Goal: Task Accomplishment & Management: Manage account settings

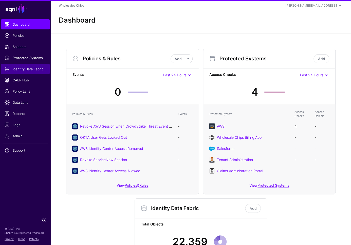
click at [25, 70] on span "Identity Data Fabric" at bounding box center [26, 68] width 42 height 5
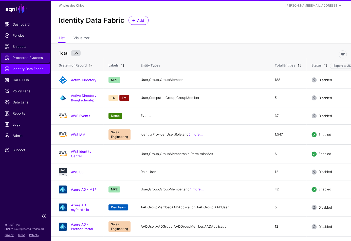
click at [25, 55] on span "Protected Systems" at bounding box center [26, 57] width 42 height 5
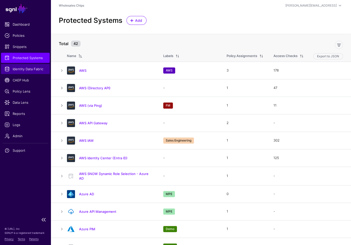
click at [25, 72] on link "Identity Data Fabric" at bounding box center [25, 69] width 49 height 10
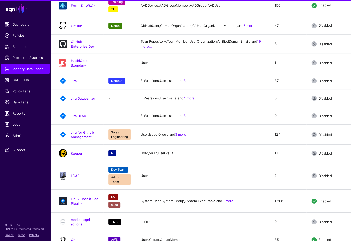
scroll to position [855, 0]
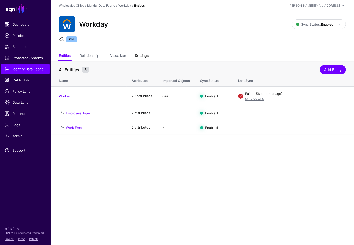
click at [146, 57] on link "Settings" at bounding box center [142, 56] width 14 height 10
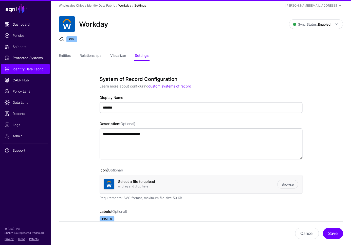
scroll to position [110, 0]
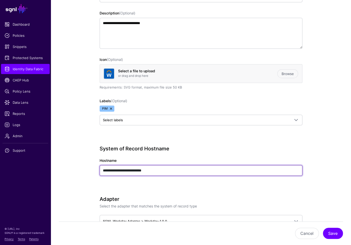
click at [174, 171] on input "**********" at bounding box center [201, 170] width 203 height 11
click at [178, 169] on input "**********" at bounding box center [201, 170] width 203 height 11
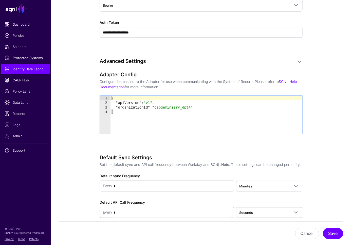
scroll to position [308, 0]
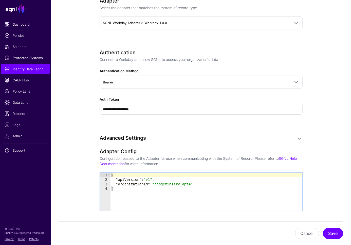
type textarea "*"
click at [127, 196] on div "{ "apiVersion" : "v1" , "organizationId" : "capgeminisrv_dpt4" }" at bounding box center [205, 195] width 191 height 47
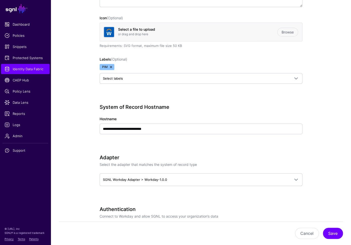
scroll to position [246, 0]
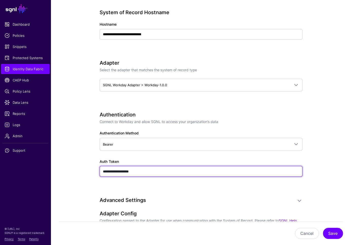
click at [163, 166] on input "**********" at bounding box center [201, 171] width 203 height 11
click at [163, 167] on input "**********" at bounding box center [201, 171] width 203 height 11
paste input "**********"
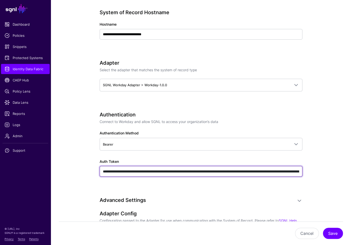
scroll to position [0, 2434]
type input "**********"
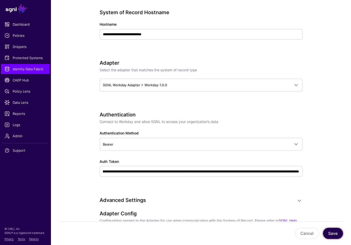
click at [332, 233] on button "Save" at bounding box center [333, 232] width 20 height 11
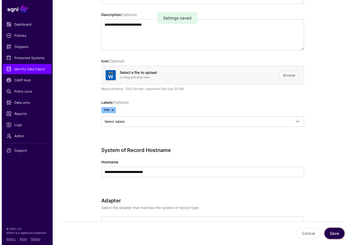
scroll to position [0, 0]
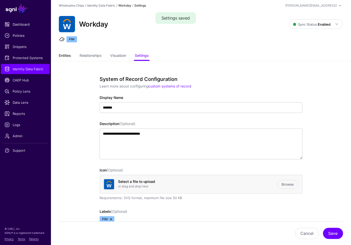
click at [65, 54] on link "Entities" at bounding box center [65, 56] width 12 height 10
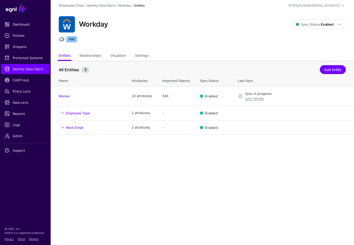
click at [223, 149] on main "SGNL Dashboard Policies Snippets Protected Systems Identity Data Fabric CAEP Hu…" at bounding box center [177, 122] width 354 height 245
click at [217, 179] on main "SGNL Dashboard Policies Snippets Protected Systems Identity Data Fabric CAEP Hu…" at bounding box center [177, 122] width 354 height 245
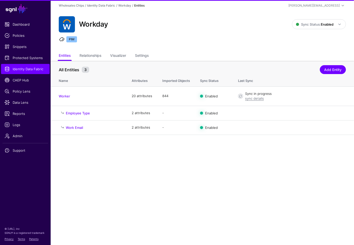
click at [216, 179] on main "SGNL Dashboard Policies Snippets Protected Systems Identity Data Fabric CAEP Hu…" at bounding box center [177, 122] width 354 height 245
click at [251, 100] on div "sync details" at bounding box center [295, 98] width 101 height 5
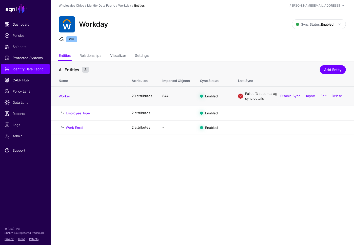
click at [251, 98] on link "sync details" at bounding box center [254, 98] width 19 height 4
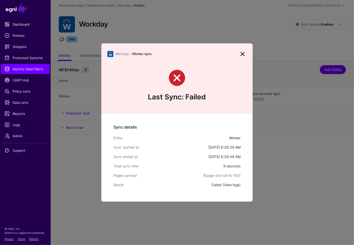
click at [229, 183] on link "View logs" at bounding box center [231, 184] width 15 height 4
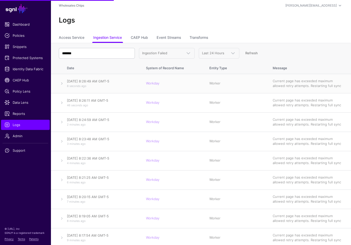
click at [68, 84] on div "August 25, 2025 at 8:26:49 AM GMT-5 8 seconds ago" at bounding box center [101, 83] width 69 height 9
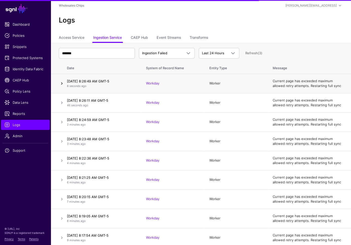
click at [62, 82] on link at bounding box center [62, 83] width 6 height 6
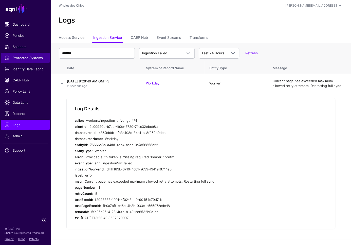
click at [27, 59] on span "Protected Systems" at bounding box center [26, 57] width 42 height 5
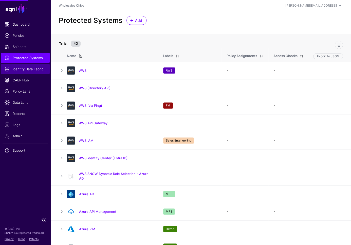
click at [26, 64] on link "Identity Data Fabric" at bounding box center [25, 69] width 49 height 10
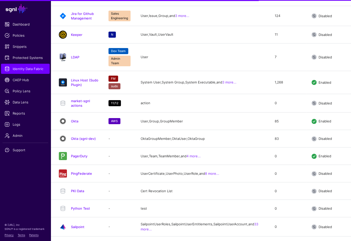
scroll to position [855, 0]
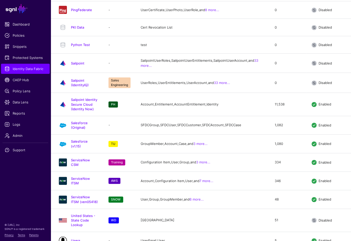
drag, startPoint x: 79, startPoint y: 231, endPoint x: 94, endPoint y: 221, distance: 18.8
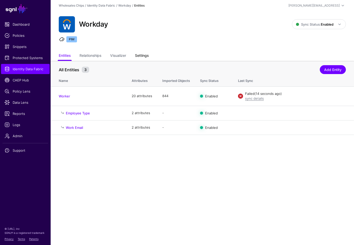
click at [139, 57] on link "Settings" at bounding box center [142, 56] width 14 height 10
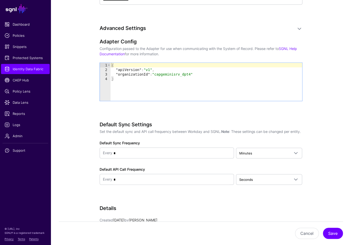
scroll to position [340, 0]
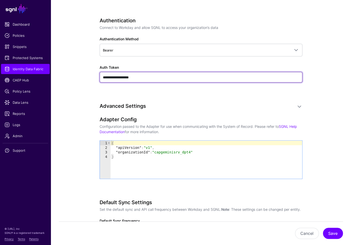
click at [143, 79] on input "**********" at bounding box center [201, 77] width 203 height 11
paste input "**********"
type input "**********"
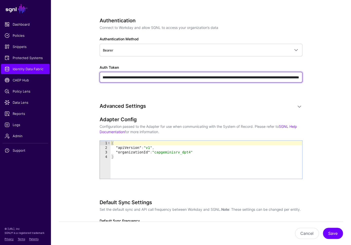
click at [323, 227] on button "Save" at bounding box center [333, 232] width 20 height 11
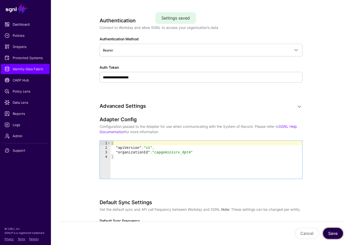
click at [334, 231] on button "Save" at bounding box center [333, 232] width 20 height 11
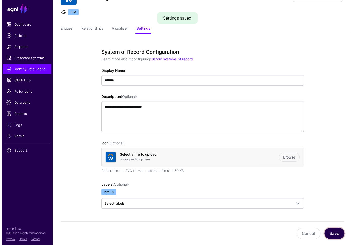
scroll to position [0, 0]
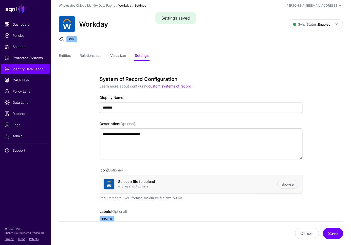
click at [65, 55] on link "Entities" at bounding box center [65, 56] width 12 height 10
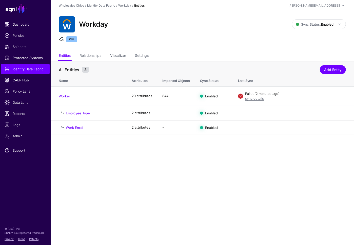
click at [248, 160] on main "SGNL Dashboard Policies Snippets Protected Systems Identity Data Fabric CAEP Hu…" at bounding box center [177, 122] width 354 height 245
click at [143, 57] on link "Settings" at bounding box center [142, 56] width 14 height 10
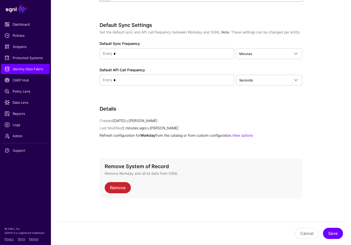
scroll to position [408, 0]
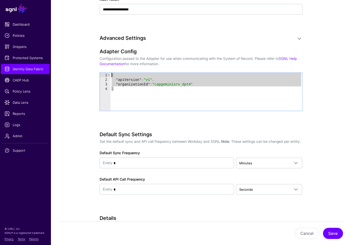
drag, startPoint x: 151, startPoint y: 100, endPoint x: 99, endPoint y: 72, distance: 59.1
click at [100, 72] on div "Adapter Config Configuration passed to the Adapter for use when communicating w…" at bounding box center [201, 86] width 203 height 77
type textarea "**********"
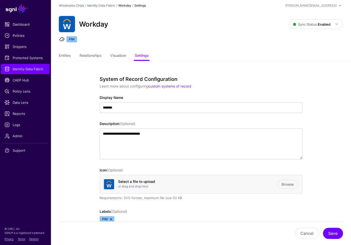
scroll to position [151, 0]
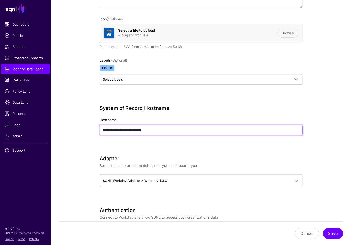
click at [168, 132] on input "**********" at bounding box center [201, 129] width 203 height 11
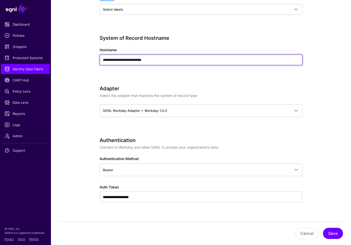
scroll to position [271, 0]
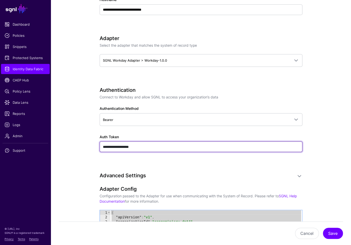
click at [163, 149] on input "**********" at bounding box center [201, 146] width 203 height 11
paste input "**********"
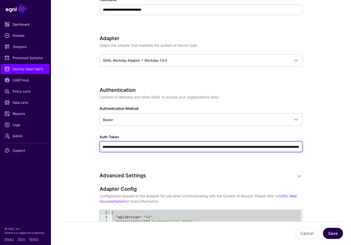
type input "**********"
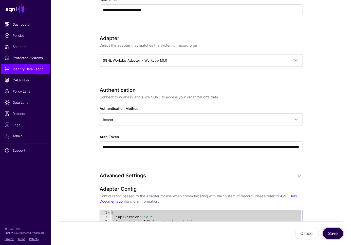
click at [338, 231] on button "Save" at bounding box center [333, 232] width 20 height 11
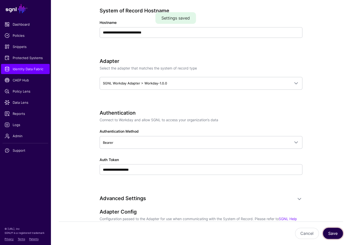
scroll to position [408, 0]
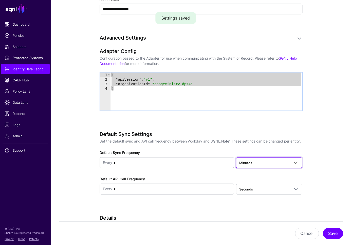
click at [282, 165] on span "Minutes" at bounding box center [264, 163] width 50 height 6
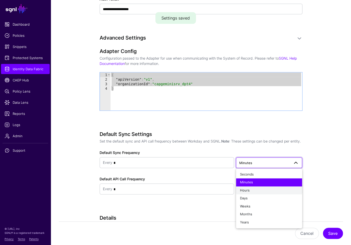
click at [257, 193] on div "Hours" at bounding box center [269, 190] width 58 height 5
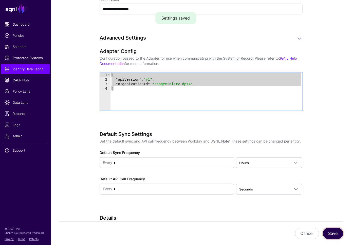
click at [335, 234] on button "Save" at bounding box center [333, 232] width 20 height 11
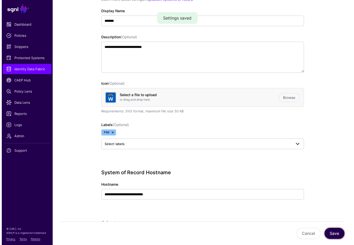
scroll to position [0, 0]
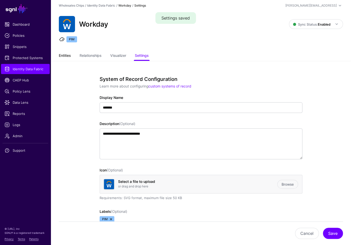
click at [64, 53] on link "Entities" at bounding box center [65, 56] width 12 height 10
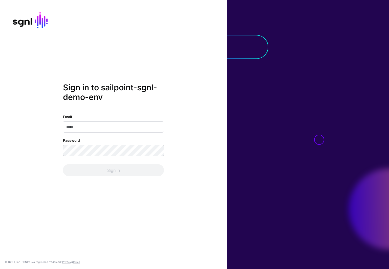
type input "**********"
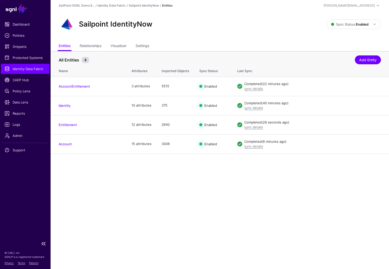
click at [28, 71] on span "Identity Data Fabric" at bounding box center [26, 68] width 42 height 5
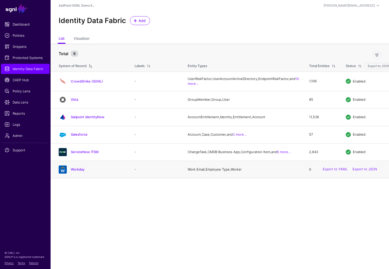
click at [79, 174] on div "Workday" at bounding box center [92, 170] width 70 height 8
click at [79, 171] on link "Workday" at bounding box center [78, 169] width 14 height 4
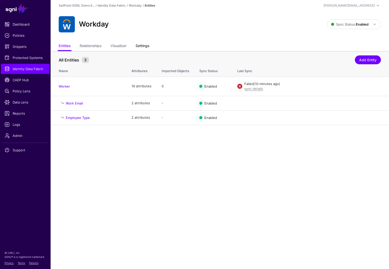
click at [146, 45] on link "Settings" at bounding box center [143, 47] width 14 height 10
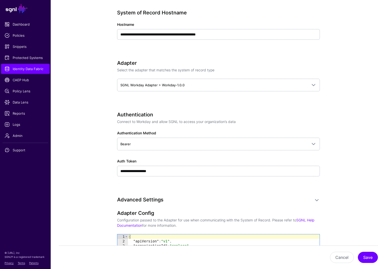
scroll to position [221, 0]
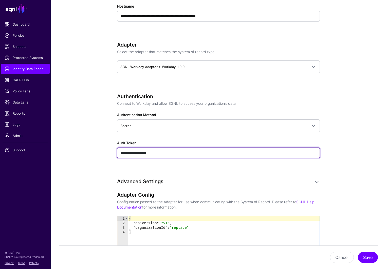
click at [168, 150] on input "**********" at bounding box center [218, 153] width 203 height 11
paste input "**********"
type input "**********"
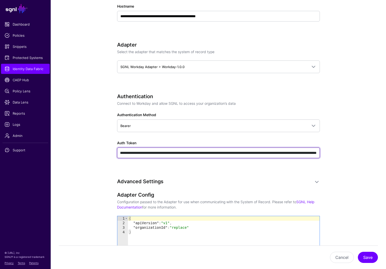
click at [358, 252] on button "Save" at bounding box center [368, 257] width 20 height 11
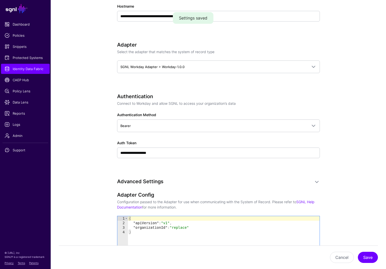
scroll to position [375, 0]
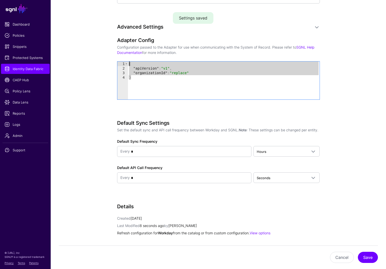
drag, startPoint x: 159, startPoint y: 88, endPoint x: 119, endPoint y: 56, distance: 51.5
click at [119, 56] on div "Adapter Config Configuration passed to the Adapter for use when communicating w…" at bounding box center [218, 75] width 203 height 77
paste textarea "Cursor at row 1"
type textarea "*"
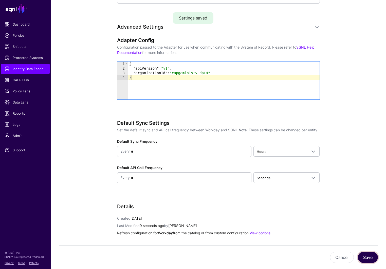
click at [370, 259] on button "Save" at bounding box center [368, 257] width 20 height 11
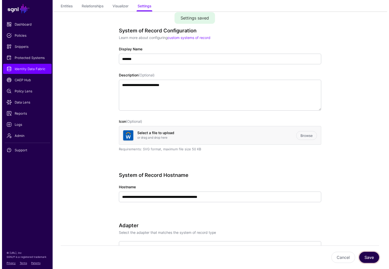
scroll to position [0, 0]
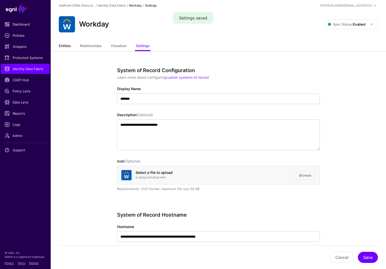
click at [60, 44] on link "Entities" at bounding box center [65, 47] width 12 height 10
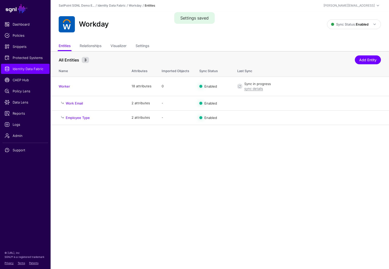
click at [160, 144] on main "SGNL Dashboard Policies Snippets Protected Systems Identity Data Fabric CAEP Hu…" at bounding box center [194, 134] width 389 height 269
click at [258, 88] on link "sync details" at bounding box center [254, 89] width 19 height 4
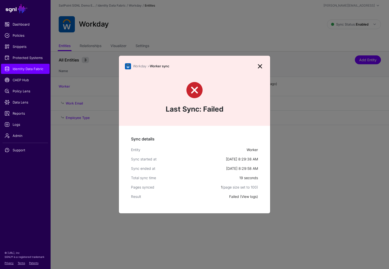
click at [250, 197] on link "View logs" at bounding box center [249, 196] width 15 height 4
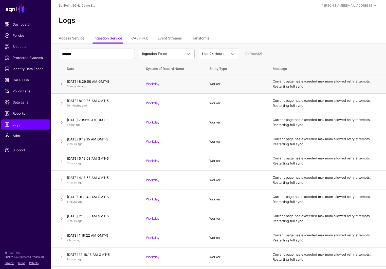
click at [64, 83] on link at bounding box center [62, 84] width 6 height 6
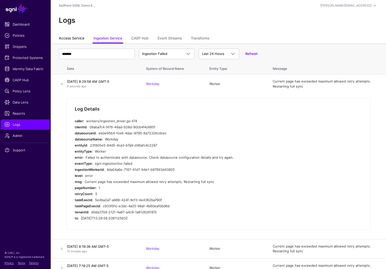
click at [72, 39] on link "Access Service" at bounding box center [72, 39] width 26 height 10
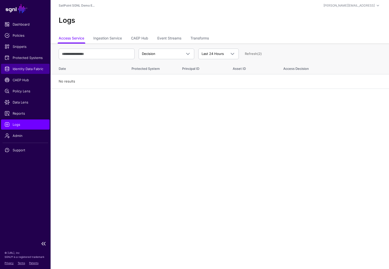
click at [31, 66] on link "Identity Data Fabric" at bounding box center [25, 69] width 49 height 10
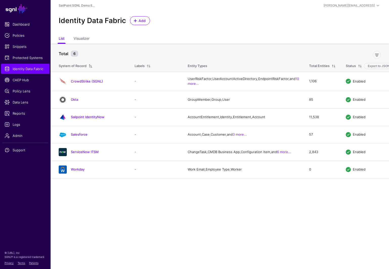
drag, startPoint x: 79, startPoint y: 179, endPoint x: 90, endPoint y: 169, distance: 14.9
click at [79, 171] on link "Workday" at bounding box center [78, 169] width 14 height 4
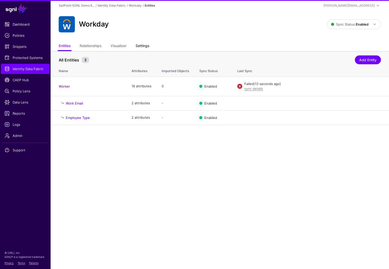
click at [148, 49] on link "Settings" at bounding box center [143, 47] width 14 height 10
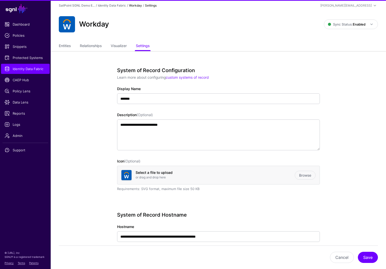
scroll to position [126, 0]
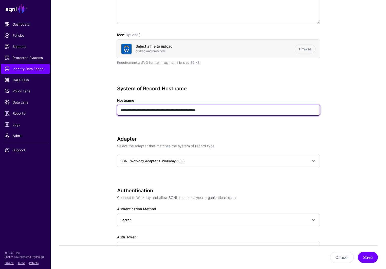
drag, startPoint x: 240, startPoint y: 111, endPoint x: 107, endPoint y: 110, distance: 132.9
click at [107, 110] on div "**********" at bounding box center [218, 258] width 235 height 667
paste input "text"
type input "**********"
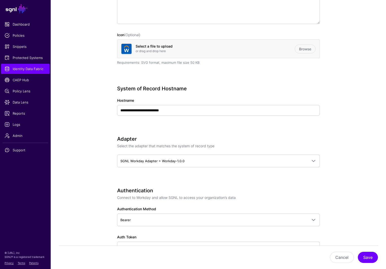
drag, startPoint x: 337, startPoint y: 139, endPoint x: 350, endPoint y: 161, distance: 24.9
click at [337, 139] on app-datasources-details-form "**********" at bounding box center [218, 258] width 335 height 667
click at [367, 256] on button "Save" at bounding box center [368, 257] width 20 height 11
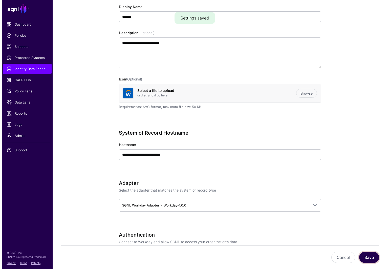
scroll to position [0, 0]
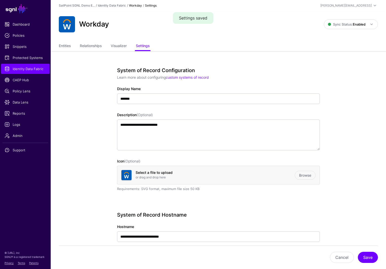
click at [68, 36] on div "Workday Sync Status: Enabled Enabled Syncing active for all configured entities…" at bounding box center [218, 26] width 335 height 30
click at [68, 47] on link "Entities" at bounding box center [65, 47] width 12 height 10
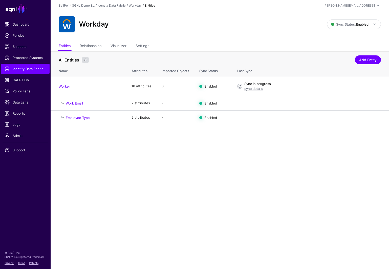
click at [215, 169] on main "SGNL Dashboard Policies Snippets Protected Systems Identity Data Fabric CAEP Hu…" at bounding box center [194, 134] width 389 height 269
click at [215, 170] on main "SGNL Dashboard Policies Snippets Protected Systems Identity Data Fabric CAEP Hu…" at bounding box center [194, 134] width 389 height 269
click at [215, 169] on main "SGNL Dashboard Policies Snippets Protected Systems Identity Data Fabric CAEP Hu…" at bounding box center [194, 134] width 389 height 269
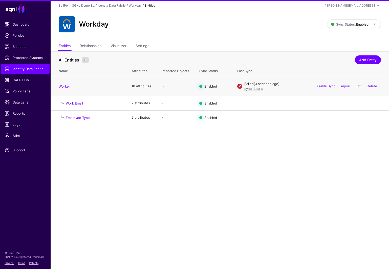
click at [254, 85] on div "Failed (3 seconds ago)" at bounding box center [313, 84] width 137 height 5
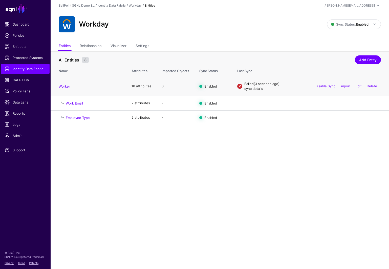
click at [254, 89] on link "sync details" at bounding box center [254, 89] width 19 height 4
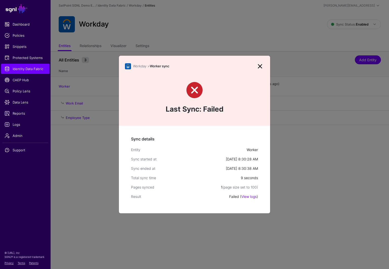
click at [251, 199] on div "Failed ( View logs )" at bounding box center [243, 196] width 29 height 5
click at [251, 198] on link "View logs" at bounding box center [249, 196] width 15 height 4
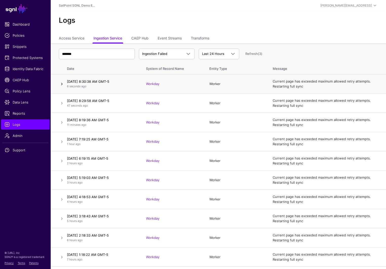
click at [60, 85] on link at bounding box center [62, 84] width 6 height 6
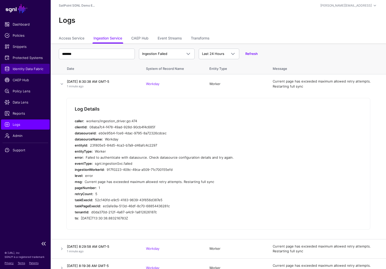
click at [37, 66] on span "Identity Data Fabric" at bounding box center [26, 68] width 42 height 5
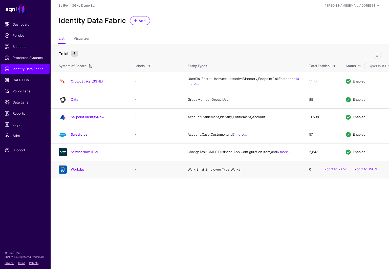
click at [80, 174] on div "Workday" at bounding box center [92, 170] width 70 height 8
click at [80, 171] on link "Workday" at bounding box center [78, 169] width 14 height 4
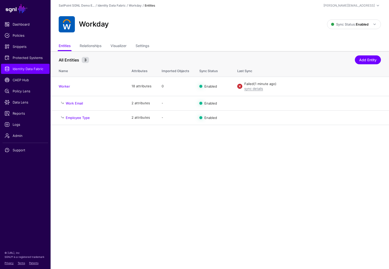
click at [154, 47] on ul "Entities Relationships Visualizer Settings" at bounding box center [220, 47] width 323 height 10
click at [145, 44] on link "Settings" at bounding box center [143, 47] width 14 height 10
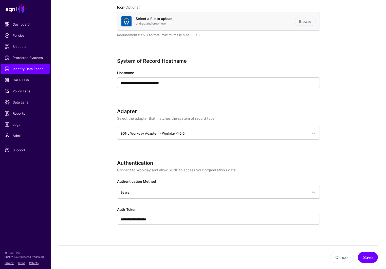
scroll to position [190, 0]
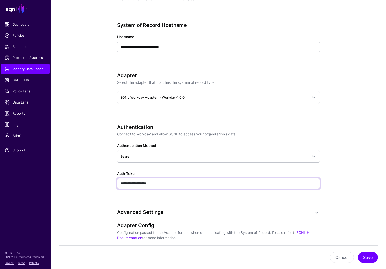
click at [233, 179] on input "**********" at bounding box center [218, 183] width 203 height 11
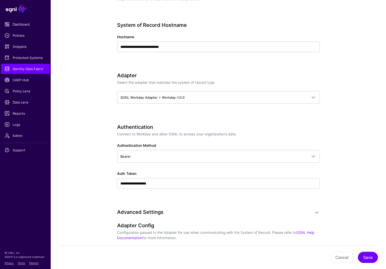
click at [231, 164] on div "**********" at bounding box center [218, 163] width 203 height 79
click at [200, 177] on div "**********" at bounding box center [218, 180] width 203 height 18
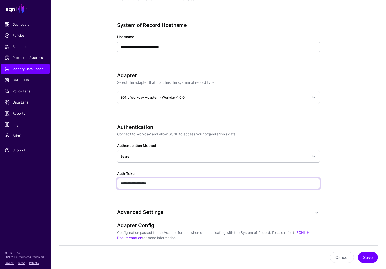
click at [200, 187] on input "**********" at bounding box center [218, 183] width 203 height 11
paste input "**********"
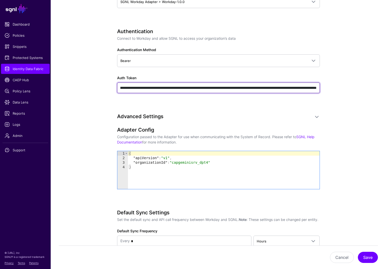
scroll to position [350, 0]
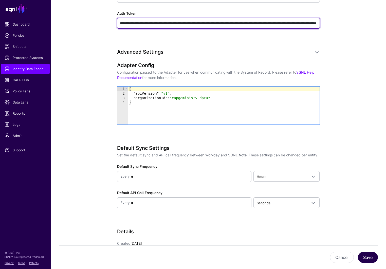
type input "**********"
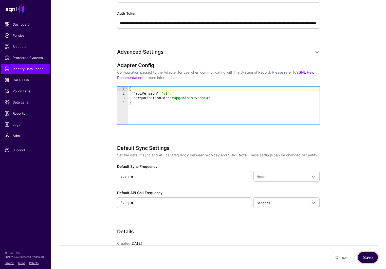
click at [370, 255] on button "Save" at bounding box center [368, 257] width 20 height 11
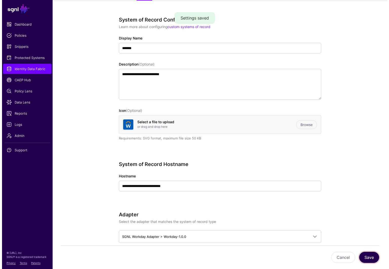
scroll to position [0, 0]
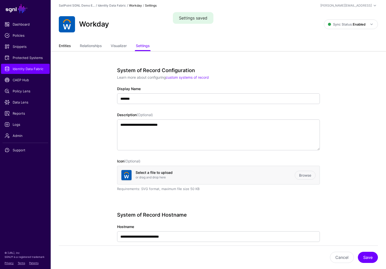
click at [69, 47] on link "Entities" at bounding box center [65, 47] width 12 height 10
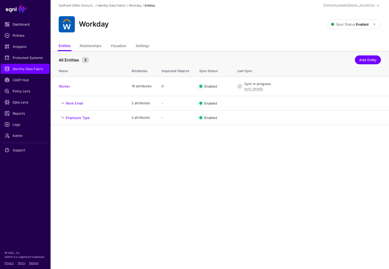
click at [254, 165] on main "SGNL Dashboard Policies Snippets Protected Systems Identity Data Fabric CAEP Hu…" at bounding box center [194, 134] width 389 height 269
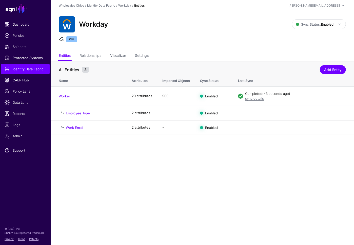
click at [151, 56] on ul "Entities Relationships Visualizer Settings" at bounding box center [202, 56] width 287 height 10
click at [134, 55] on ul "Entities Relationships Visualizer Settings" at bounding box center [202, 56] width 287 height 10
click at [147, 54] on link "Settings" at bounding box center [142, 56] width 14 height 10
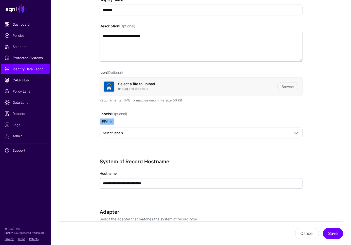
scroll to position [154, 0]
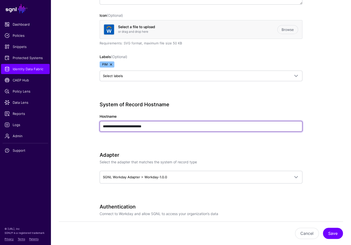
click at [168, 128] on input "**********" at bounding box center [201, 126] width 203 height 11
drag, startPoint x: 170, startPoint y: 124, endPoint x: 51, endPoint y: 126, distance: 118.8
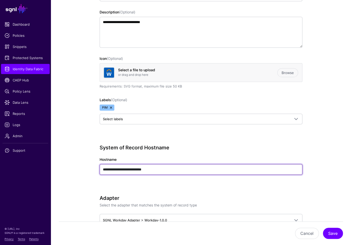
scroll to position [0, 0]
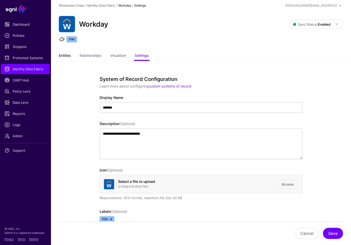
click at [64, 59] on link "Entities" at bounding box center [65, 56] width 12 height 10
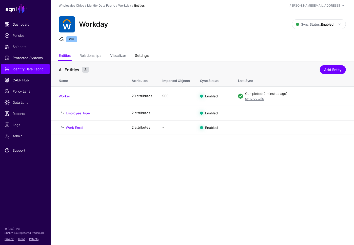
click at [145, 53] on link "Settings" at bounding box center [142, 56] width 14 height 10
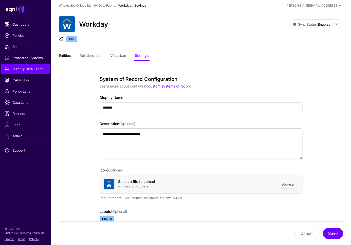
click at [63, 54] on link "Entities" at bounding box center [65, 56] width 12 height 10
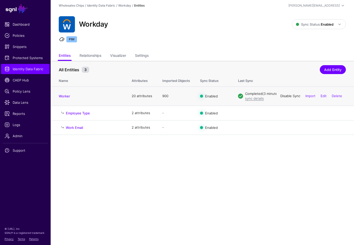
click at [286, 97] on link "Disable Sync" at bounding box center [290, 96] width 20 height 4
click at [142, 57] on link "Settings" at bounding box center [142, 56] width 14 height 10
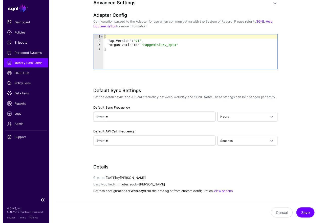
scroll to position [521, 0]
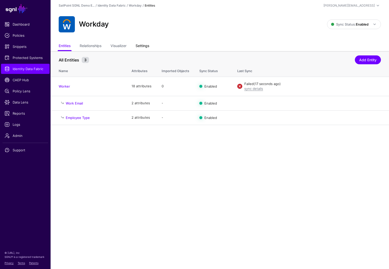
click at [144, 46] on link "Settings" at bounding box center [143, 47] width 14 height 10
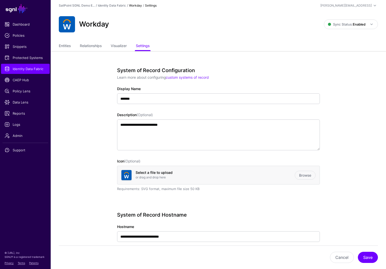
scroll to position [46, 0]
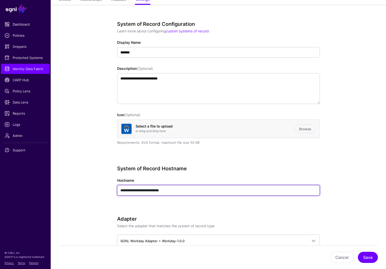
click at [197, 193] on input "**********" at bounding box center [218, 190] width 203 height 11
click at [198, 191] on input "**********" at bounding box center [218, 190] width 203 height 11
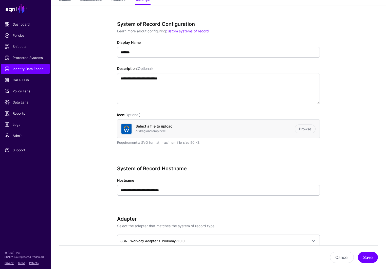
click at [297, 205] on div "**********" at bounding box center [218, 188] width 203 height 44
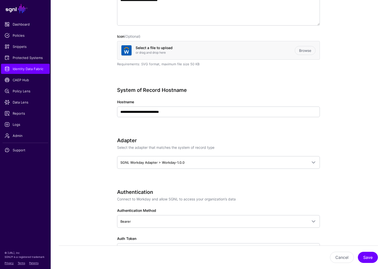
scroll to position [0, 0]
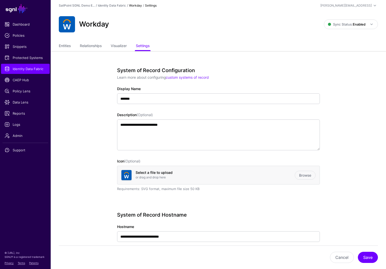
click at [74, 51] on ul "Entities Relationships Visualizer Settings" at bounding box center [218, 47] width 319 height 10
click at [64, 44] on link "Entities" at bounding box center [65, 47] width 12 height 10
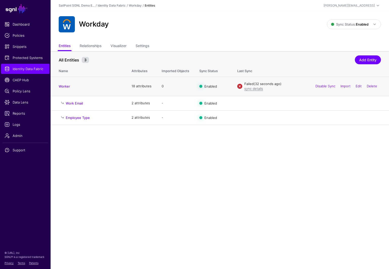
click at [256, 90] on div "sync details" at bounding box center [313, 88] width 137 height 5
click at [257, 87] on link "sync details" at bounding box center [254, 89] width 19 height 4
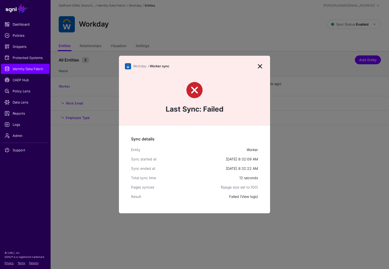
click at [252, 197] on link "View logs" at bounding box center [249, 196] width 15 height 4
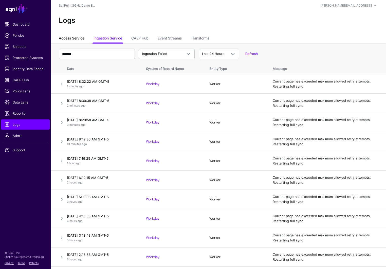
click at [66, 38] on link "Access Service" at bounding box center [72, 39] width 26 height 10
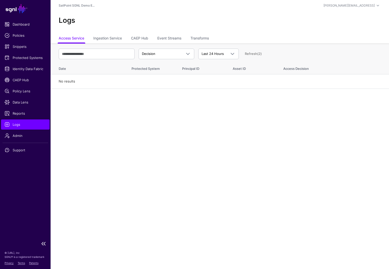
click at [23, 63] on ul "Dashboard Policies Snippets Protected Systems Identity Data Fabric CAEP Hub Pol…" at bounding box center [25, 128] width 51 height 219
click at [24, 71] on span "Identity Data Fabric" at bounding box center [26, 68] width 42 height 5
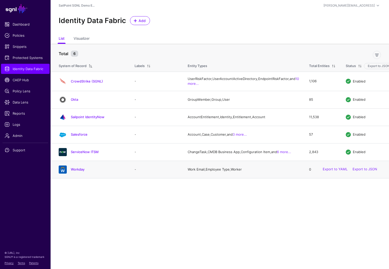
click at [75, 174] on div "Workday" at bounding box center [92, 170] width 70 height 8
click at [76, 171] on link "Workday" at bounding box center [78, 169] width 14 height 4
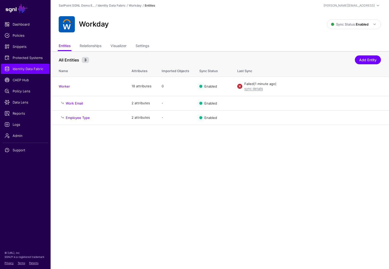
click at [288, 47] on ul "Entities Relationships Visualizer Settings" at bounding box center [220, 47] width 323 height 10
click at [260, 89] on link "sync details" at bounding box center [254, 89] width 19 height 4
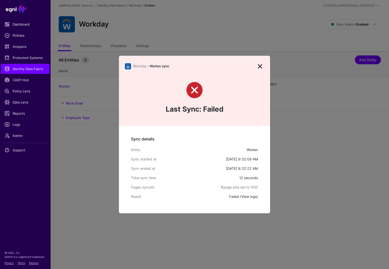
click at [246, 196] on link "View logs" at bounding box center [249, 196] width 15 height 4
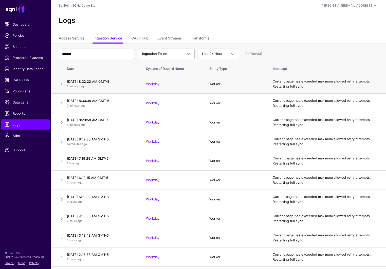
click at [65, 82] on link at bounding box center [62, 84] width 6 height 6
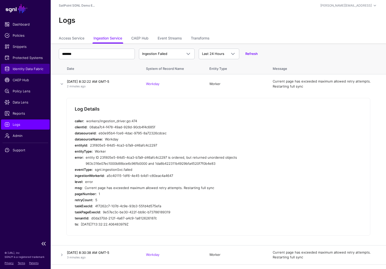
click at [25, 72] on link "Identity Data Fabric" at bounding box center [25, 69] width 49 height 10
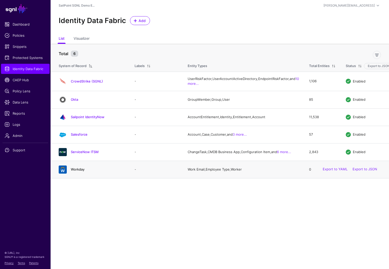
click at [74, 171] on link "Workday" at bounding box center [78, 169] width 14 height 4
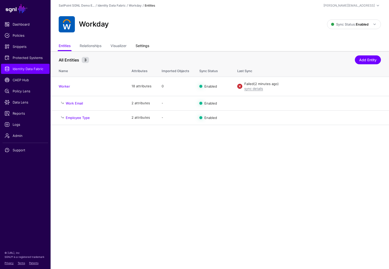
click at [143, 48] on link "Settings" at bounding box center [143, 47] width 14 height 10
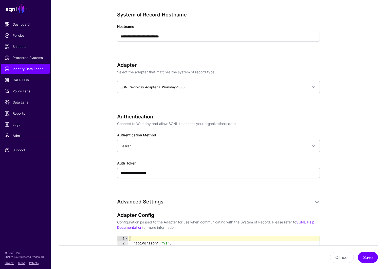
scroll to position [217, 0]
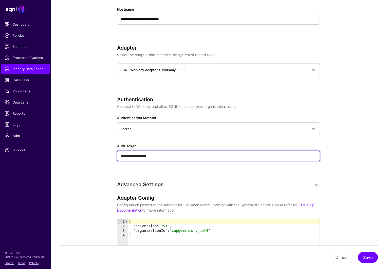
click at [194, 155] on input "**********" at bounding box center [218, 156] width 203 height 11
paste input "**********"
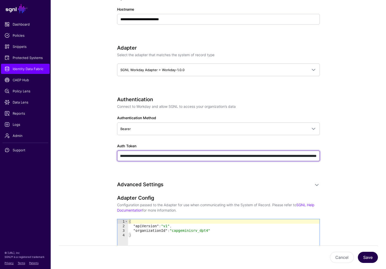
type input "**********"
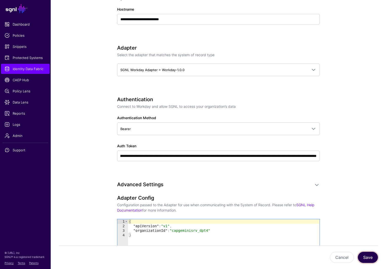
click at [368, 257] on button "Save" at bounding box center [368, 257] width 20 height 11
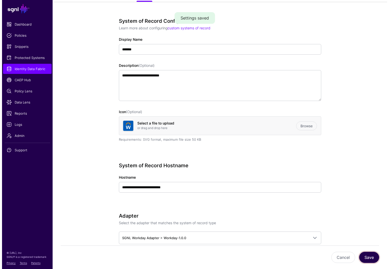
scroll to position [0, 0]
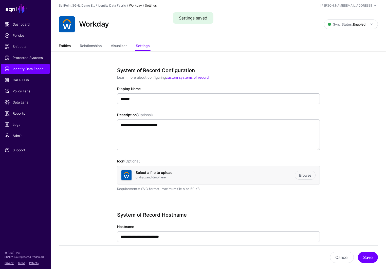
click at [65, 48] on link "Entities" at bounding box center [65, 47] width 12 height 10
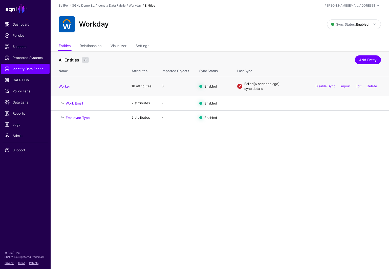
click at [249, 87] on link "sync details" at bounding box center [254, 89] width 19 height 4
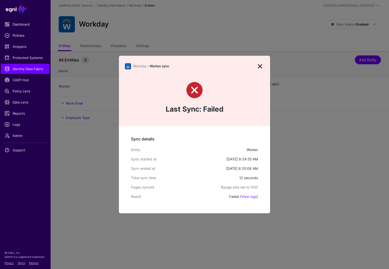
click at [248, 194] on link "View logs" at bounding box center [249, 196] width 15 height 4
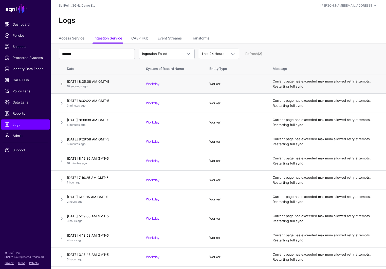
click at [64, 82] on link at bounding box center [62, 84] width 6 height 6
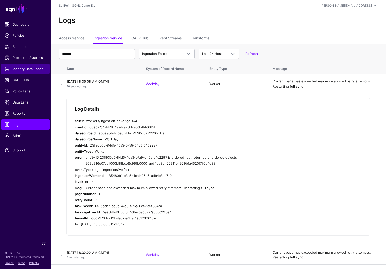
click at [31, 71] on span "Identity Data Fabric" at bounding box center [26, 68] width 42 height 5
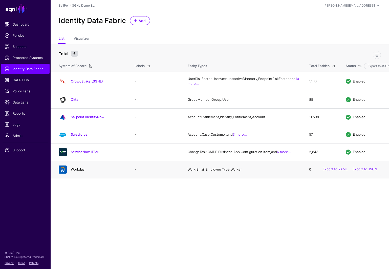
click at [81, 171] on link "Workday" at bounding box center [78, 169] width 14 height 4
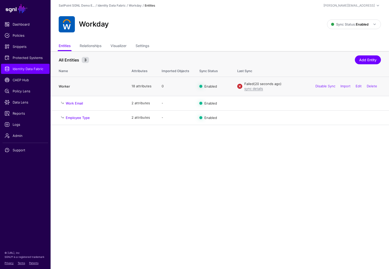
click at [68, 85] on link "Worker" at bounding box center [64, 86] width 11 height 4
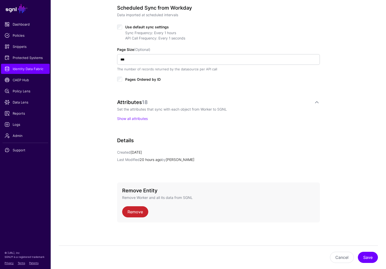
scroll to position [206, 0]
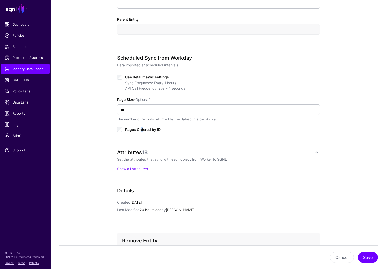
click at [142, 129] on span "Pages Ordered by ID" at bounding box center [142, 129] width 35 height 4
drag, startPoint x: 121, startPoint y: 133, endPoint x: 122, endPoint y: 130, distance: 2.6
click at [121, 133] on div "Scheduled Sync from Workday Data imported at scheduled intervals Use default sy…" at bounding box center [218, 99] width 203 height 88
click at [122, 129] on div "Pages Ordered by ID" at bounding box center [218, 129] width 203 height 6
click at [368, 260] on button "Save" at bounding box center [368, 257] width 20 height 11
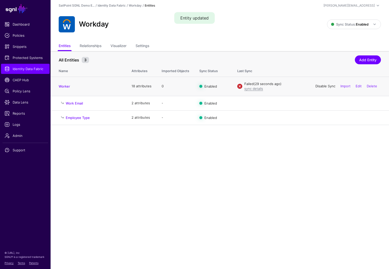
click at [328, 85] on link "Disable Sync" at bounding box center [326, 86] width 20 height 4
click at [0, 0] on link "Enable Sync" at bounding box center [0, 0] width 0 height 0
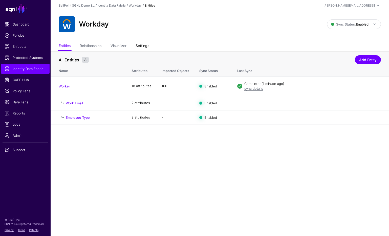
click at [148, 49] on link "Settings" at bounding box center [143, 47] width 14 height 10
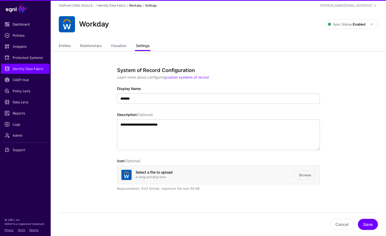
click at [147, 45] on link "Settings" at bounding box center [143, 47] width 14 height 10
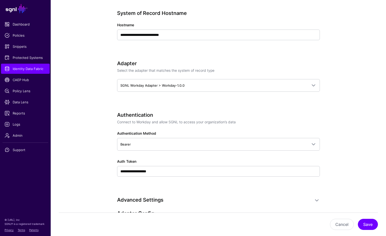
scroll to position [301, 0]
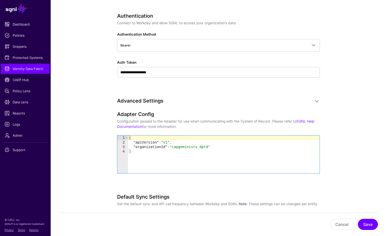
click at [155, 78] on div "**********" at bounding box center [218, 52] width 203 height 79
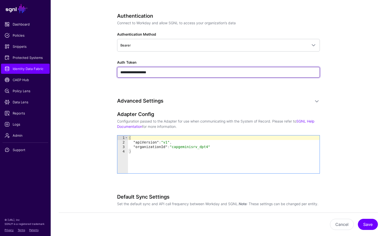
click at [156, 75] on input "**********" at bounding box center [218, 72] width 203 height 11
paste input "**********"
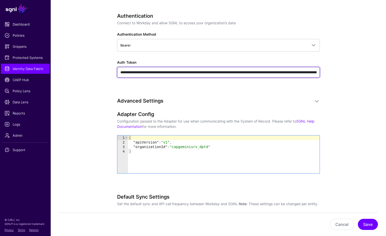
scroll to position [0, 2451]
type input "**********"
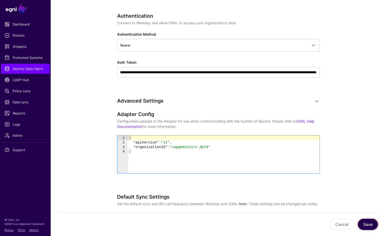
click at [370, 224] on button "Save" at bounding box center [368, 224] width 20 height 11
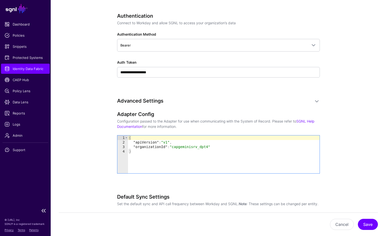
click at [34, 68] on span "Identity Data Fabric" at bounding box center [26, 68] width 42 height 5
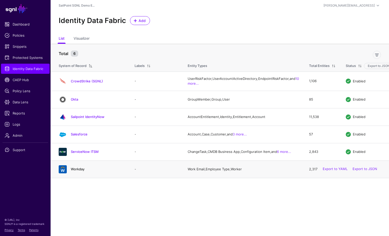
click at [82, 171] on link "Workday" at bounding box center [78, 169] width 14 height 4
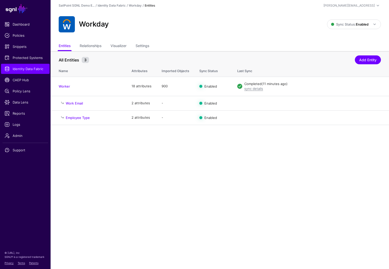
click at [249, 198] on main "SGNL Dashboard Policies Snippets Protected Systems Identity Data Fabric CAEP Hu…" at bounding box center [194, 134] width 389 height 269
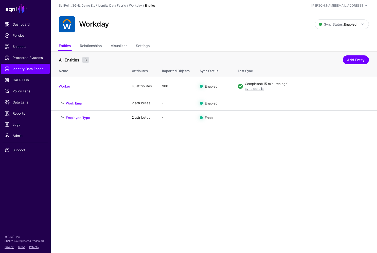
click at [153, 158] on main "SGNL Dashboard Policies Snippets Protected Systems Identity Data Fabric CAEP Hu…" at bounding box center [188, 126] width 377 height 253
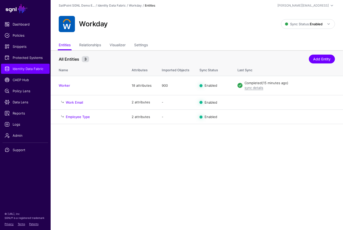
click at [220, 178] on main "SGNL Dashboard Policies Snippets Protected Systems Identity Data Fabric CAEP Hu…" at bounding box center [171, 115] width 343 height 230
click at [206, 178] on main "SGNL Dashboard Policies Snippets Protected Systems Identity Data Fabric CAEP Hu…" at bounding box center [171, 115] width 343 height 230
click at [206, 179] on main "SGNL Dashboard Policies Snippets Protected Systems Identity Data Fabric CAEP Hu…" at bounding box center [171, 115] width 343 height 230
click at [176, 200] on main "SGNL Dashboard Policies Snippets Protected Systems Identity Data Fabric CAEP Hu…" at bounding box center [171, 115] width 343 height 230
click at [27, 106] on link "Data Lens" at bounding box center [25, 102] width 49 height 10
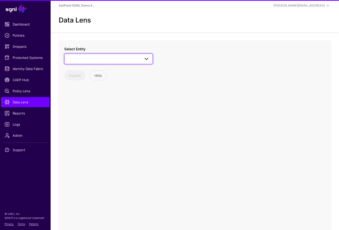
click at [122, 60] on span at bounding box center [109, 59] width 82 height 6
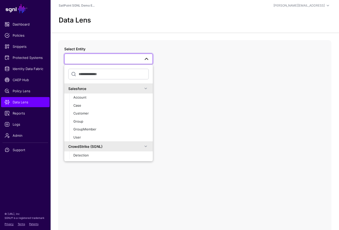
click at [121, 87] on div "Salesforce" at bounding box center [105, 88] width 74 height 5
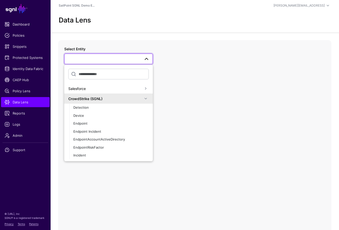
click at [117, 100] on div "CrowdStrike (SGNL)" at bounding box center [105, 98] width 74 height 5
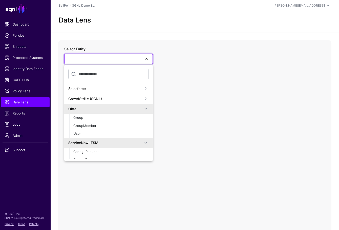
click at [112, 109] on div "Okta" at bounding box center [105, 108] width 74 height 5
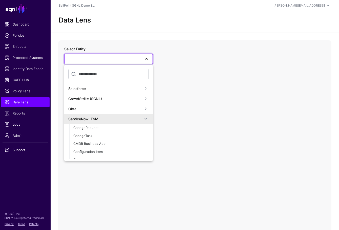
click at [106, 121] on div "ServiceNow ITSM" at bounding box center [105, 118] width 74 height 5
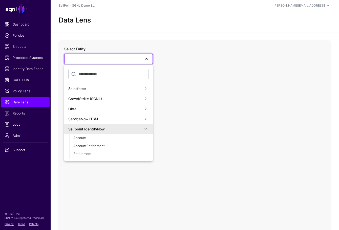
click at [110, 127] on div "Sailpoint IdentityNow" at bounding box center [105, 129] width 74 height 5
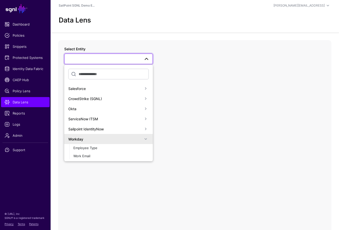
scroll to position [9, 0]
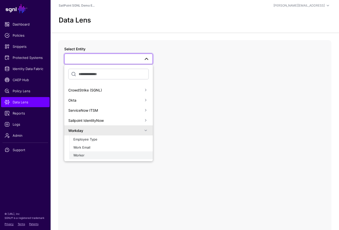
click at [93, 154] on div "Worker" at bounding box center [110, 155] width 75 height 5
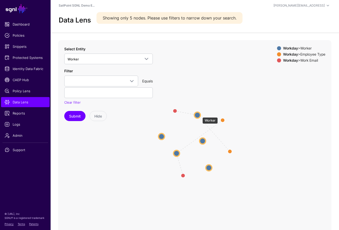
click at [199, 115] on circle at bounding box center [197, 115] width 6 height 6
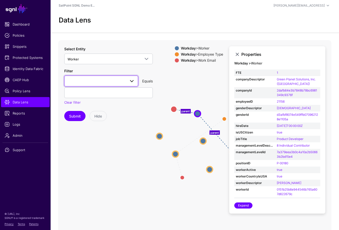
click at [125, 78] on span at bounding box center [101, 81] width 67 height 6
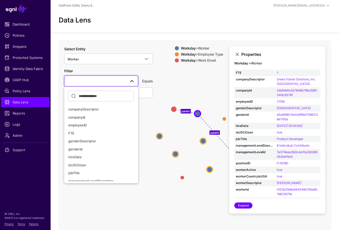
click at [209, 81] on icon "parent parent parent parent Work Email Work Email Employee Type Employee Type W…" at bounding box center [194, 141] width 273 height 203
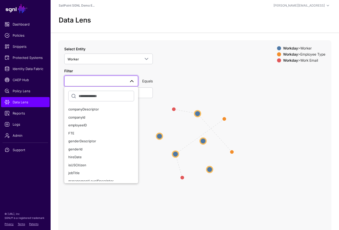
drag, startPoint x: 197, startPoint y: 74, endPoint x: 207, endPoint y: 74, distance: 10.4
click at [197, 74] on icon "parent parent parent parent Work Email Work Email Employee Type Employee Type W…" at bounding box center [194, 141] width 273 height 203
click at [202, 112] on icon "parent parent parent parent Work Email Work Email Employee Type Employee Type W…" at bounding box center [194, 141] width 273 height 203
click at [201, 113] on circle at bounding box center [199, 114] width 6 height 6
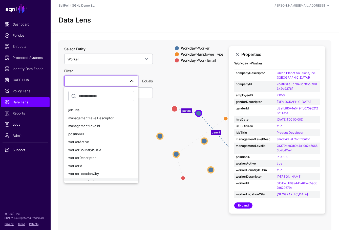
scroll to position [68, 0]
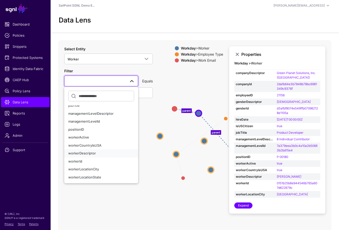
click at [94, 152] on span "workerDescriptor" at bounding box center [82, 153] width 28 height 4
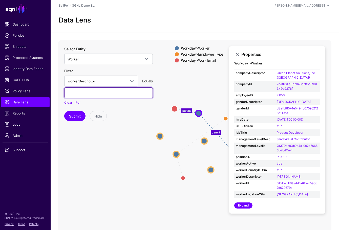
click at [103, 94] on input "text" at bounding box center [108, 93] width 89 height 11
type input "**********"
click at [64, 111] on button "Submit" at bounding box center [74, 116] width 21 height 10
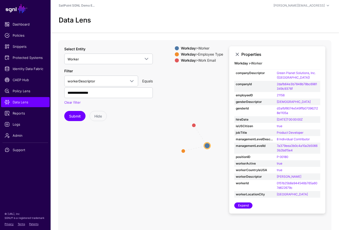
click at [206, 145] on circle at bounding box center [207, 146] width 6 height 6
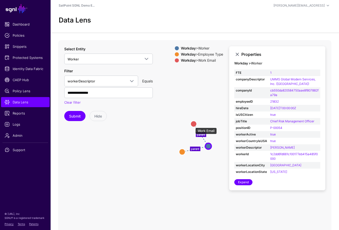
click at [193, 125] on circle at bounding box center [194, 124] width 6 height 6
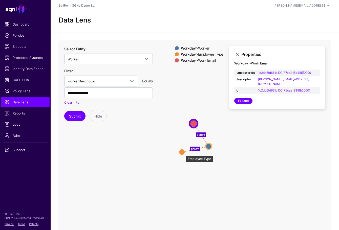
click at [183, 153] on circle at bounding box center [182, 152] width 6 height 6
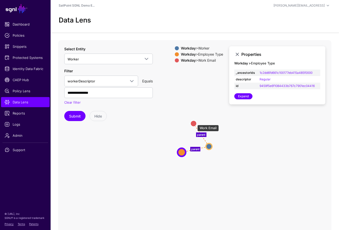
click at [195, 123] on circle at bounding box center [194, 124] width 6 height 6
click at [210, 144] on circle at bounding box center [209, 147] width 6 height 6
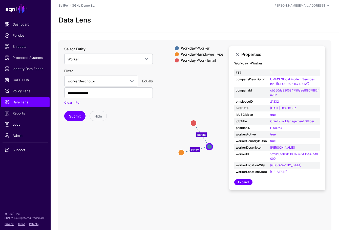
click at [120, 157] on icon "parent parent Worker Worker Employee Type Employee Type Work Email Work Email" at bounding box center [194, 141] width 273 height 203
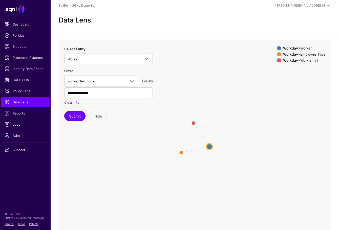
click at [120, 157] on icon "parent parent Worker Worker Employee Type Employee Type Work Email Work Email" at bounding box center [194, 141] width 273 height 203
click at [211, 145] on circle at bounding box center [210, 147] width 6 height 6
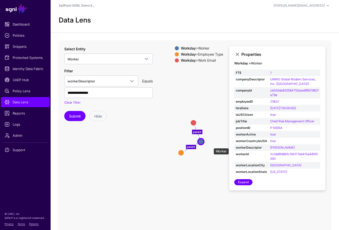
drag, startPoint x: 211, startPoint y: 146, endPoint x: 203, endPoint y: 141, distance: 9.3
click at [203, 141] on circle at bounding box center [201, 142] width 6 height 6
drag, startPoint x: 195, startPoint y: 121, endPoint x: 188, endPoint y: 121, distance: 6.6
click at [188, 120] on circle at bounding box center [185, 122] width 6 height 6
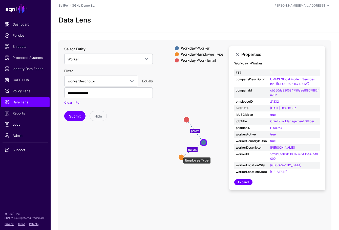
drag, startPoint x: 181, startPoint y: 155, endPoint x: 183, endPoint y: 157, distance: 3.2
click at [183, 157] on circle at bounding box center [182, 158] width 6 height 6
click at [136, 146] on icon "parent parent Work Email Work Email Employee Type Employee Type Worker Worker" at bounding box center [194, 141] width 273 height 203
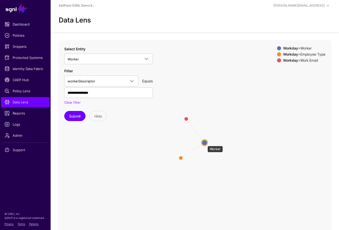
click at [205, 144] on circle at bounding box center [205, 143] width 6 height 6
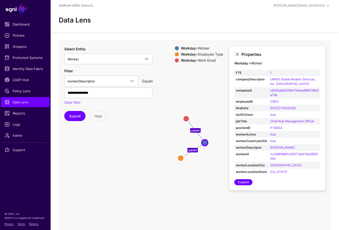
click at [92, 147] on icon "parent parent Worker Worker Employee Type Employee Type Work Email Work Email" at bounding box center [194, 141] width 273 height 203
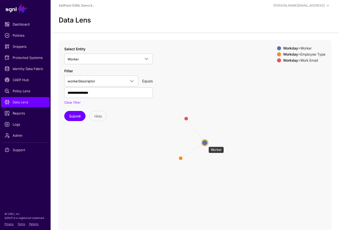
click at [206, 144] on circle at bounding box center [205, 143] width 6 height 6
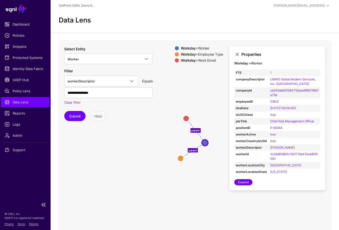
click at [28, 101] on span "Data Lens" at bounding box center [26, 102] width 42 height 5
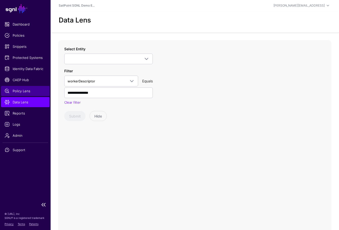
click at [30, 91] on span "Policy Lens" at bounding box center [26, 91] width 42 height 5
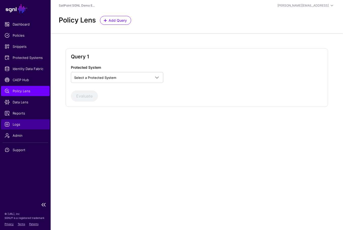
click at [24, 126] on span "Logs" at bounding box center [26, 124] width 42 height 5
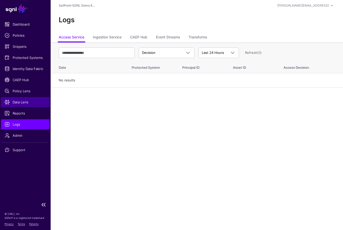
click at [28, 103] on span "Data Lens" at bounding box center [26, 102] width 42 height 5
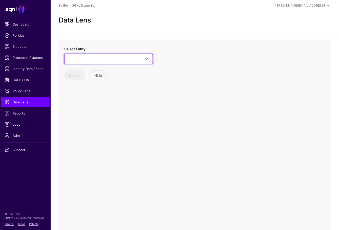
drag, startPoint x: 105, startPoint y: 62, endPoint x: 109, endPoint y: 78, distance: 16.9
click at [105, 62] on span at bounding box center [109, 59] width 82 height 6
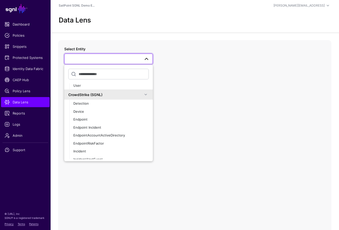
scroll to position [87, 0]
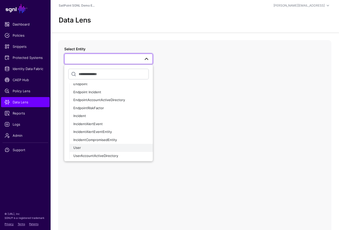
click at [88, 150] on div "User" at bounding box center [110, 148] width 75 height 5
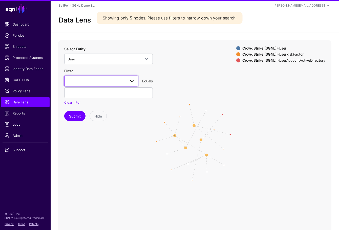
click at [120, 81] on span at bounding box center [101, 81] width 67 height 6
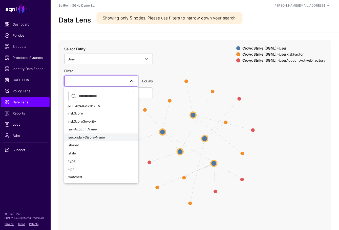
scroll to position [75, 0]
click at [120, 119] on button "primaryDisplayName" at bounding box center [101, 122] width 74 height 8
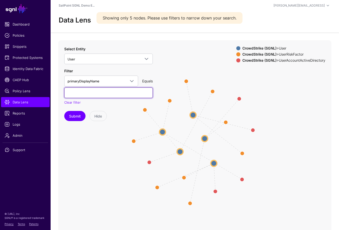
click at [109, 98] on input "text" at bounding box center [108, 93] width 89 height 11
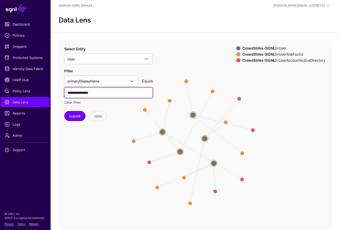
type input "**********"
click at [64, 111] on button "Submit" at bounding box center [74, 116] width 21 height 10
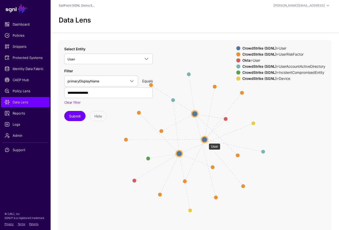
click at [206, 141] on circle at bounding box center [205, 140] width 6 height 6
click at [206, 141] on circle at bounding box center [204, 140] width 6 height 6
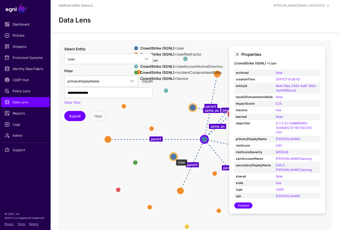
click at [173, 157] on circle at bounding box center [174, 157] width 8 height 8
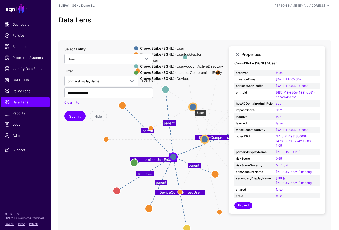
click at [192, 107] on circle at bounding box center [193, 108] width 8 height 8
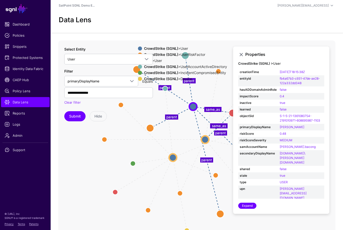
scroll to position [20, 0]
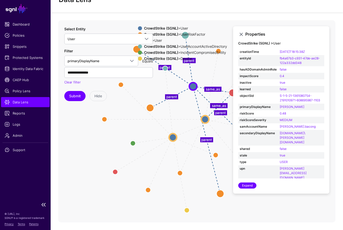
click at [20, 105] on span "Data Lens" at bounding box center [26, 102] width 42 height 5
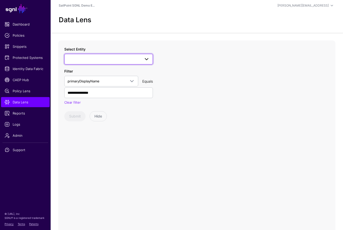
click at [135, 59] on span at bounding box center [109, 59] width 82 height 6
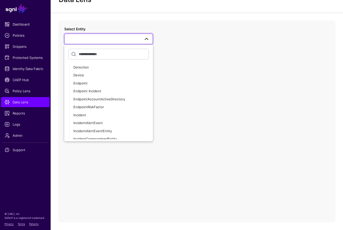
scroll to position [108, 0]
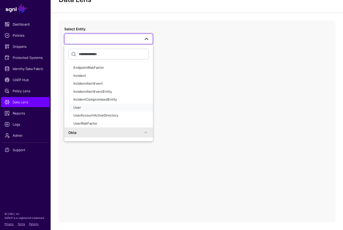
drag, startPoint x: 82, startPoint y: 107, endPoint x: 134, endPoint y: 102, distance: 52.0
click at [82, 107] on div "User" at bounding box center [110, 107] width 75 height 5
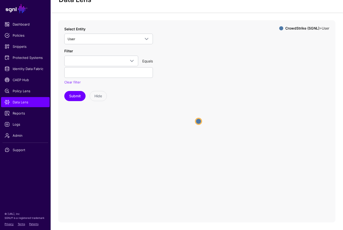
click at [200, 121] on circle at bounding box center [198, 121] width 6 height 6
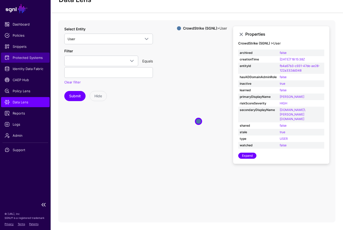
click at [26, 58] on span "Protected Systems" at bounding box center [26, 57] width 42 height 5
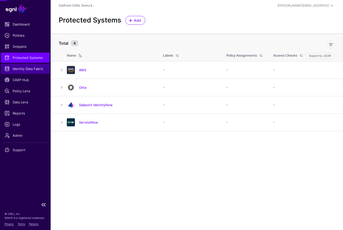
click at [30, 73] on link "Identity Data Fabric" at bounding box center [25, 69] width 49 height 10
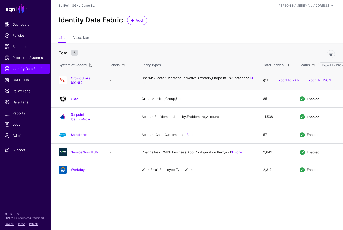
click at [90, 88] on td "CrowdStrike (SGNL)" at bounding box center [78, 80] width 54 height 19
click at [89, 80] on div "CrowdStrike (SGNL)" at bounding box center [79, 80] width 45 height 9
click at [91, 81] on link "CrowdStrike (SGNL)" at bounding box center [81, 80] width 20 height 9
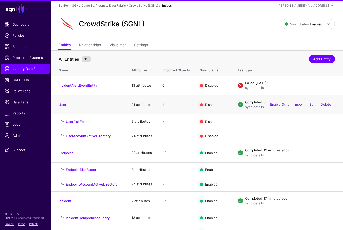
scroll to position [3, 0]
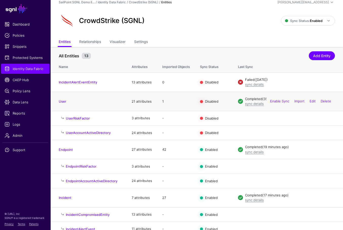
click at [252, 106] on div "sync details" at bounding box center [290, 104] width 90 height 5
click at [252, 105] on link "sync details" at bounding box center [254, 104] width 19 height 4
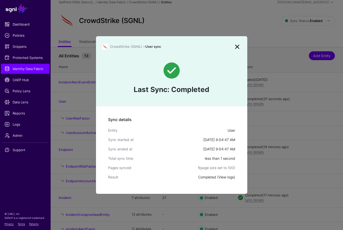
click at [228, 177] on link "View logs" at bounding box center [226, 177] width 15 height 4
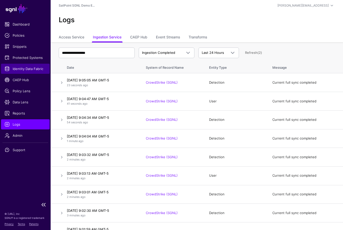
click at [31, 66] on span "Identity Data Fabric" at bounding box center [26, 68] width 42 height 5
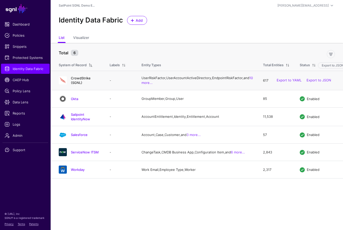
click at [80, 83] on link "CrowdStrike (SGNL)" at bounding box center [81, 80] width 20 height 9
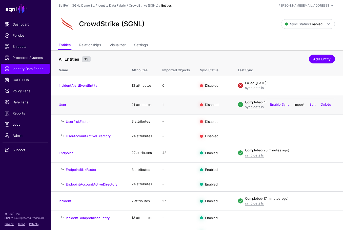
click at [302, 104] on link "Import" at bounding box center [299, 105] width 10 height 4
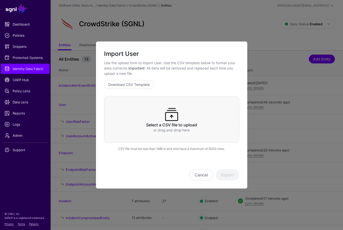
click at [170, 118] on span at bounding box center [172, 115] width 16 height 16
click at [234, 177] on button "Import" at bounding box center [228, 175] width 24 height 11
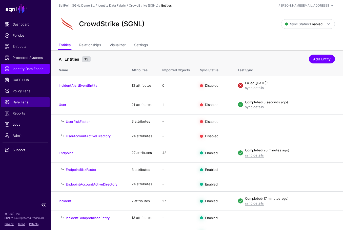
click at [19, 100] on span "Data Lens" at bounding box center [26, 102] width 42 height 5
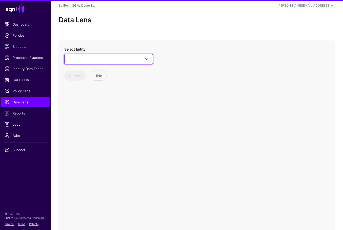
click at [127, 61] on span at bounding box center [109, 59] width 82 height 6
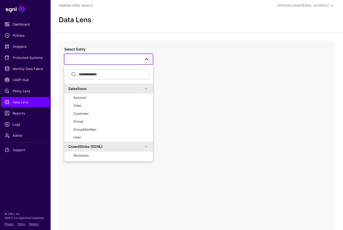
scroll to position [126, 0]
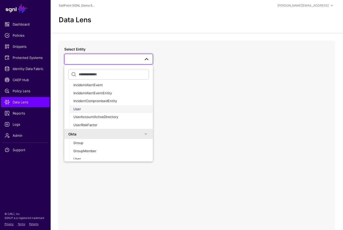
click at [88, 112] on button "User" at bounding box center [111, 109] width 84 height 8
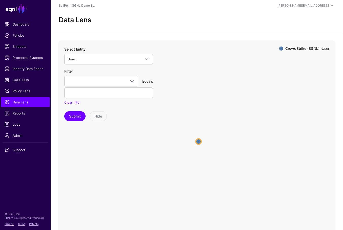
click at [198, 140] on circle at bounding box center [199, 142] width 6 height 6
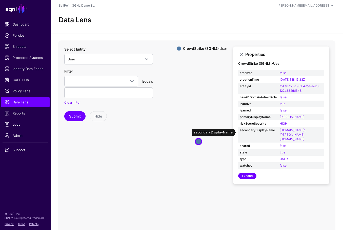
scroll to position [12, 0]
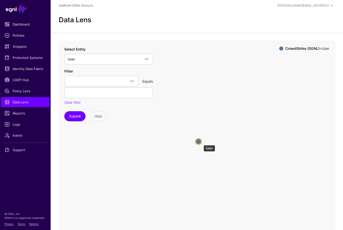
click at [201, 143] on circle at bounding box center [198, 142] width 6 height 6
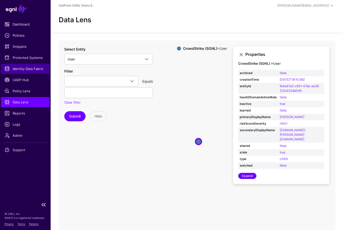
click at [31, 71] on span "Identity Data Fabric" at bounding box center [26, 68] width 42 height 5
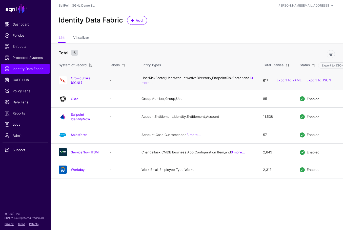
click at [80, 78] on td "CrowdStrike (SGNL)" at bounding box center [78, 80] width 54 height 19
click at [84, 82] on link "CrowdStrike (SGNL)" at bounding box center [81, 80] width 20 height 9
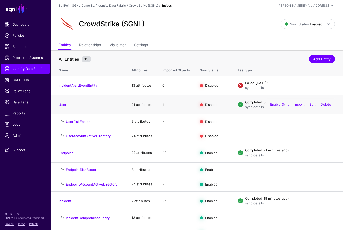
click at [59, 108] on td "User" at bounding box center [89, 104] width 76 height 19
click at [60, 104] on link "User" at bounding box center [63, 105] width 8 height 4
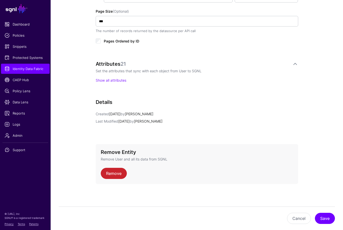
scroll to position [279, 0]
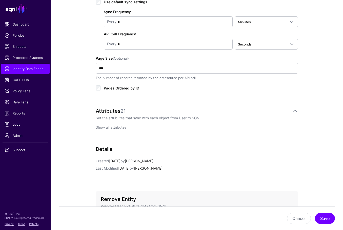
click at [111, 127] on link "Show all attributes" at bounding box center [111, 127] width 31 height 4
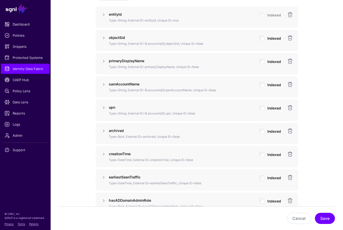
scroll to position [406, 0]
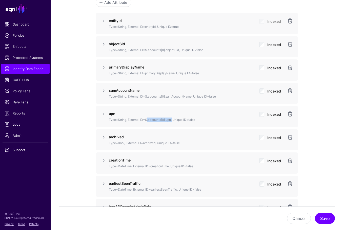
drag, startPoint x: 171, startPoint y: 120, endPoint x: 196, endPoint y: 137, distance: 30.0
click at [146, 119] on p "Type=String, External ID=$.accounts[0].upn, Unique ID=false" at bounding box center [182, 120] width 146 height 5
copy p "$.accounts[0].upn"
click at [24, 79] on span "CAEP Hub" at bounding box center [26, 79] width 42 height 5
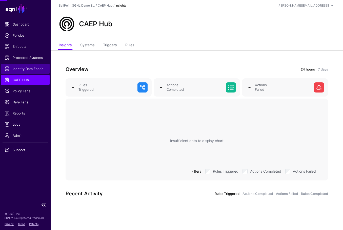
click at [25, 66] on span "Identity Data Fabric" at bounding box center [26, 68] width 42 height 5
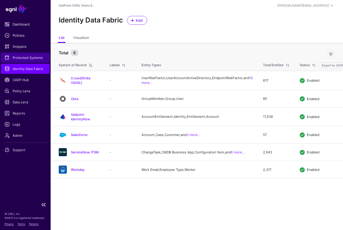
click at [31, 55] on span "Protected Systems" at bounding box center [26, 57] width 42 height 5
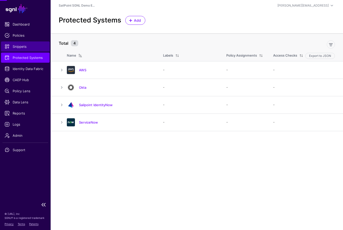
click at [19, 43] on link "Snippets" at bounding box center [25, 47] width 49 height 10
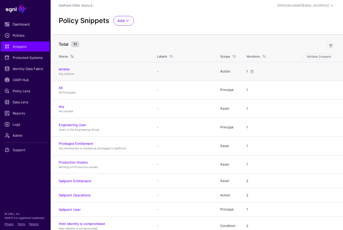
drag, startPoint x: 58, startPoint y: 69, endPoint x: 82, endPoint y: 68, distance: 23.6
click at [58, 69] on td "access Any Actions" at bounding box center [101, 71] width 101 height 19
click at [66, 71] on link "access" at bounding box center [64, 69] width 11 height 4
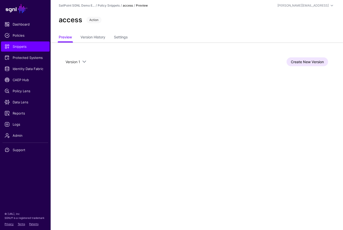
click at [123, 43] on div "Version 1 Version 1 Create New Version" at bounding box center [197, 62] width 292 height 39
drag, startPoint x: 122, startPoint y: 37, endPoint x: 128, endPoint y: 42, distance: 7.7
click at [122, 37] on link "Settings" at bounding box center [121, 38] width 14 height 10
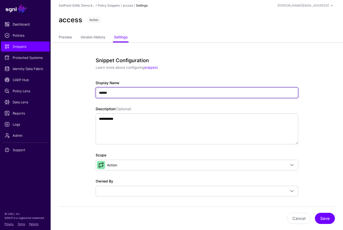
click at [148, 93] on input "******" at bounding box center [197, 93] width 203 height 11
type input "**********"
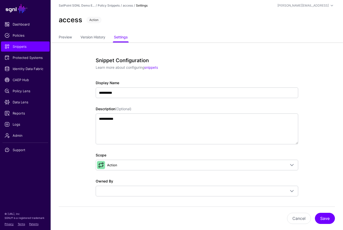
click at [302, 225] on div "Cancel Save" at bounding box center [197, 219] width 276 height 24
click at [301, 221] on button "Cancel" at bounding box center [299, 218] width 24 height 11
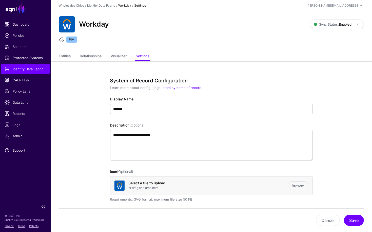
click at [29, 71] on link "Identity Data Fabric" at bounding box center [25, 69] width 49 height 10
